Goal: Information Seeking & Learning: Learn about a topic

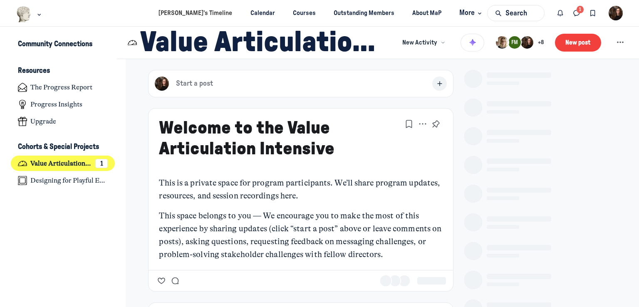
scroll to position [2313, 1634]
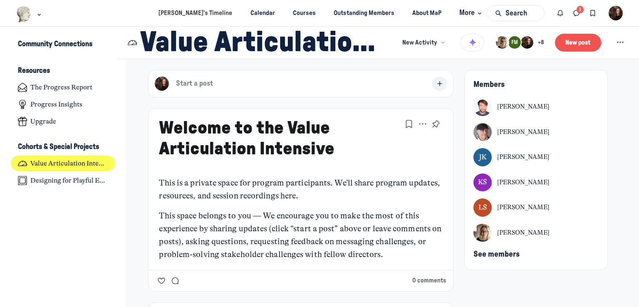
type media-captions-menu "cc:en:Default"
click at [622, 40] on div "Value Articulation Intensive (Cultural Leadership Lab) New Activity Summarize M…" at bounding box center [378, 43] width 522 height 32
click at [617, 42] on use "Space settings" at bounding box center [620, 43] width 7 height 2
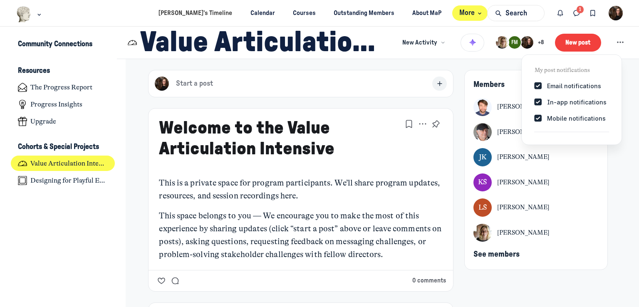
click at [459, 12] on span "More" at bounding box center [471, 12] width 25 height 11
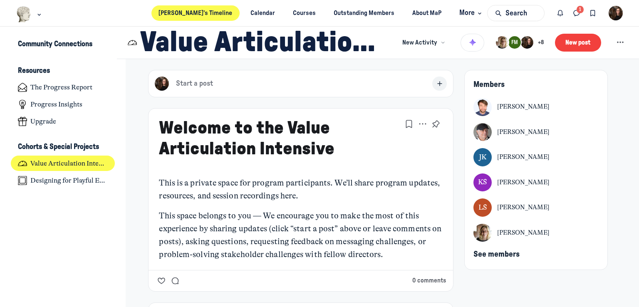
click at [200, 12] on link "[PERSON_NAME]’s Timeline" at bounding box center [195, 12] width 88 height 15
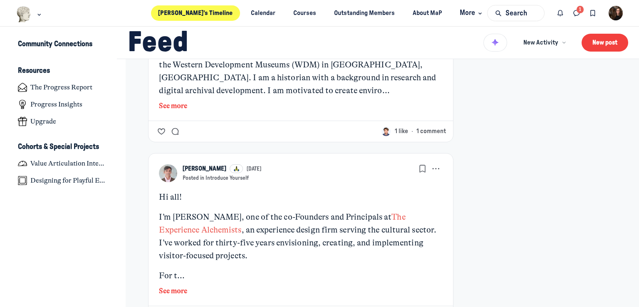
scroll to position [3201, 0]
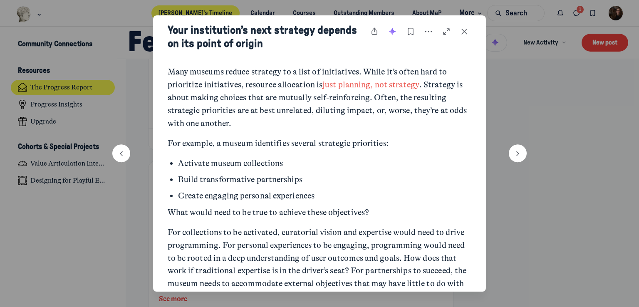
scroll to position [83, 0]
